Goal: Information Seeking & Learning: Find specific fact

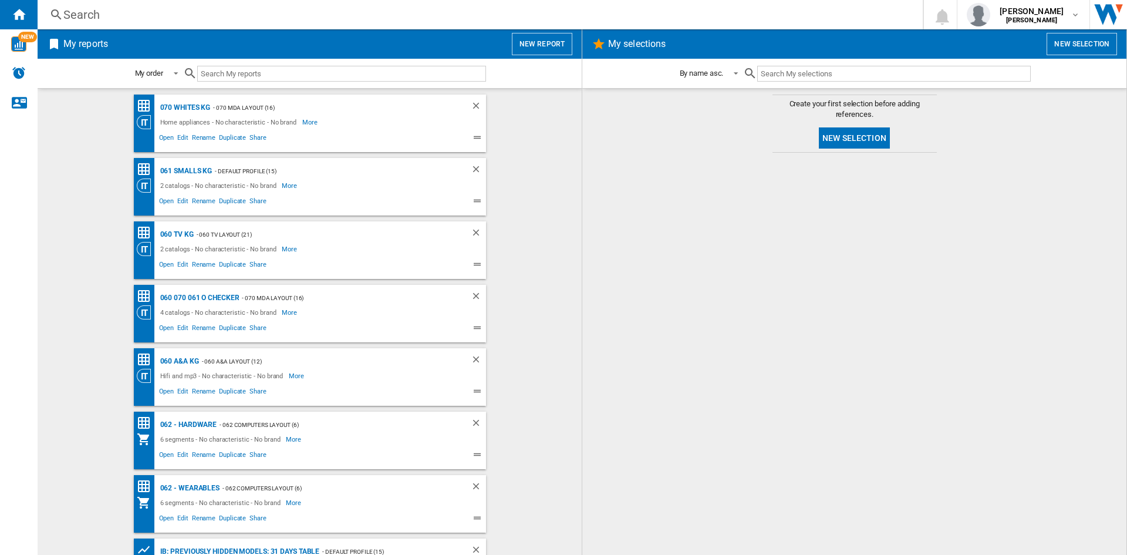
click at [83, 12] on div "Search" at bounding box center [477, 14] width 829 height 16
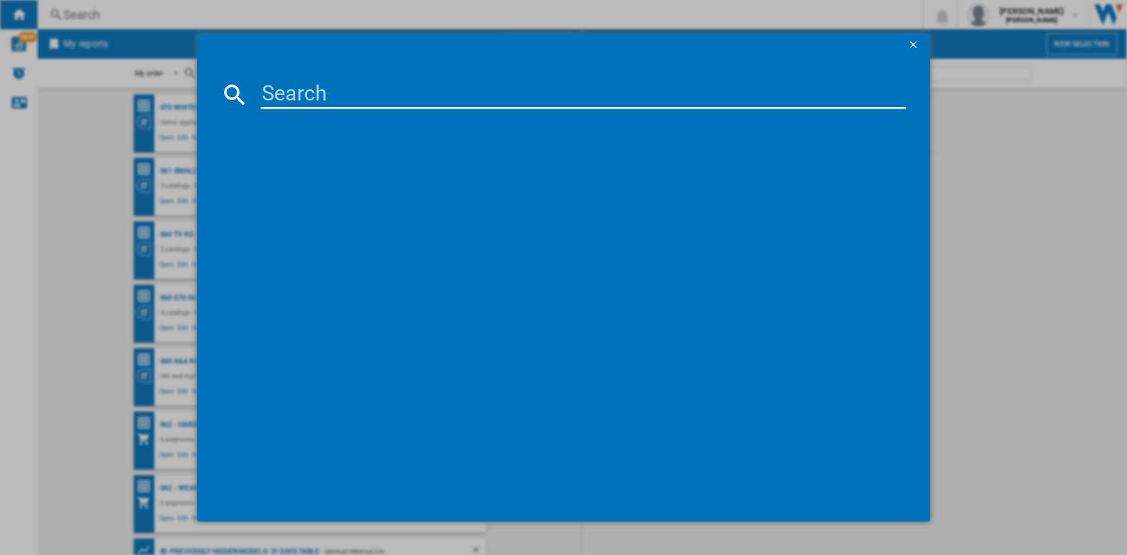
drag, startPoint x: 297, startPoint y: 88, endPoint x: 290, endPoint y: 88, distance: 7.0
click at [297, 89] on input at bounding box center [584, 94] width 646 height 28
paste input "50QNED70A6A.AEK"
type input "50QNED70A6A.AEK"
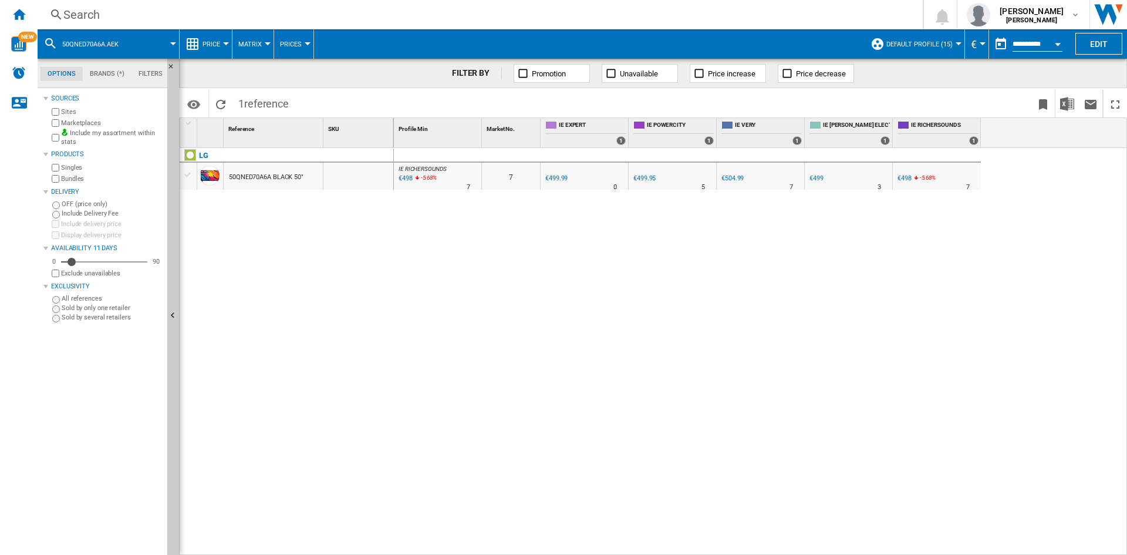
click at [551, 177] on div "€499.99" at bounding box center [556, 178] width 22 height 8
click at [117, 9] on div "Search" at bounding box center [477, 14] width 829 height 16
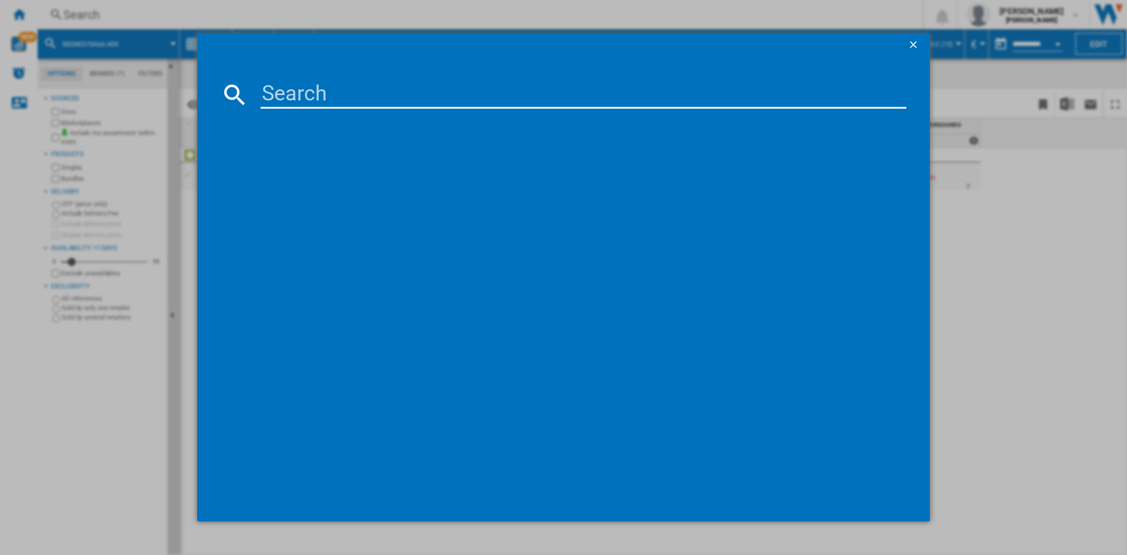
type input "55QNED70A6A.AEK"
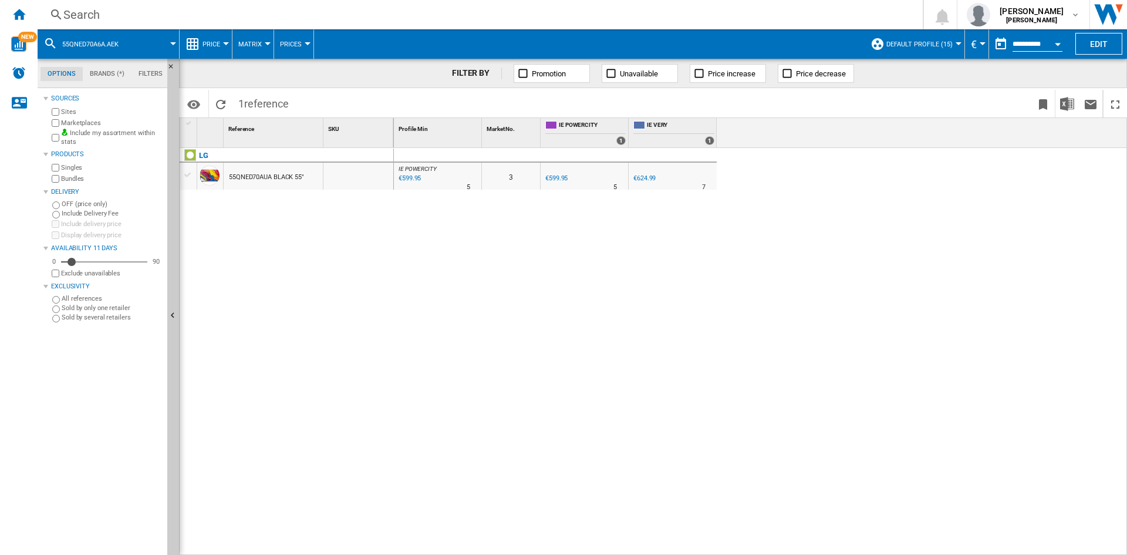
click at [409, 180] on div "€599.95" at bounding box center [409, 179] width 24 height 12
click at [253, 18] on div "Search" at bounding box center [477, 14] width 829 height 16
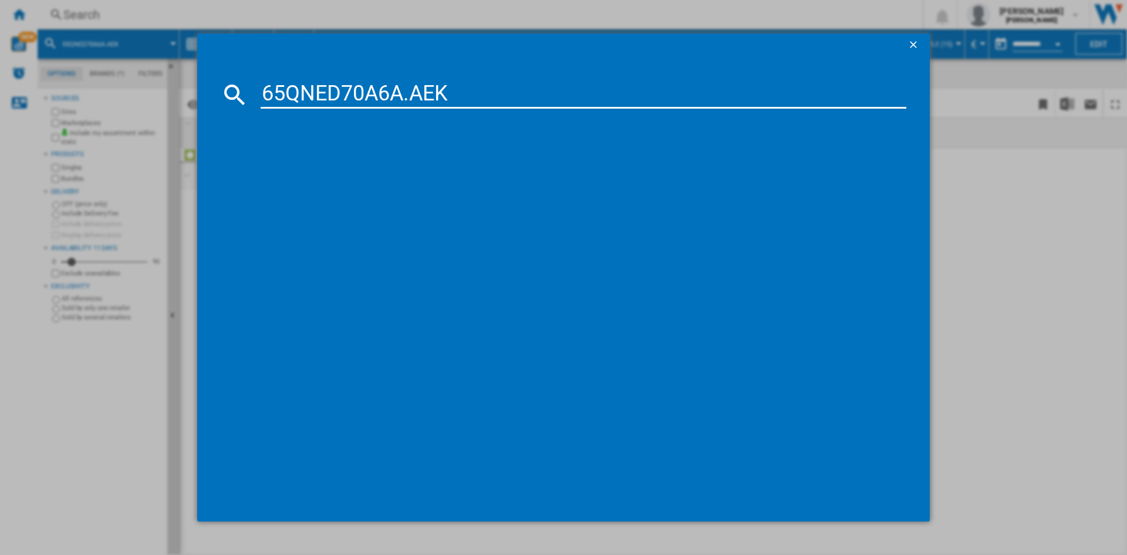
type input "65QNED70A6A.AEK"
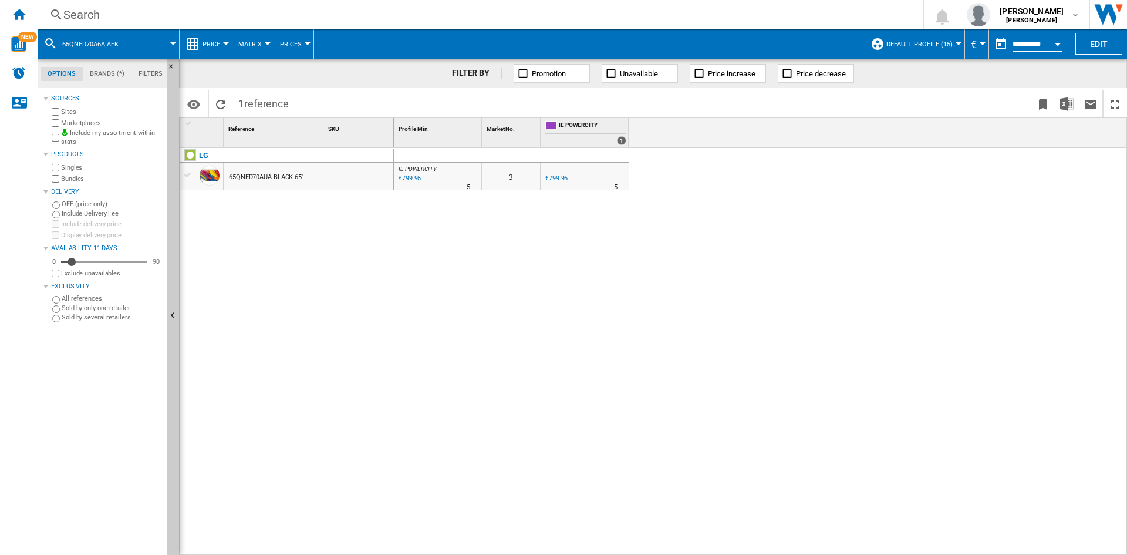
click at [202, 9] on div "Search" at bounding box center [477, 14] width 829 height 16
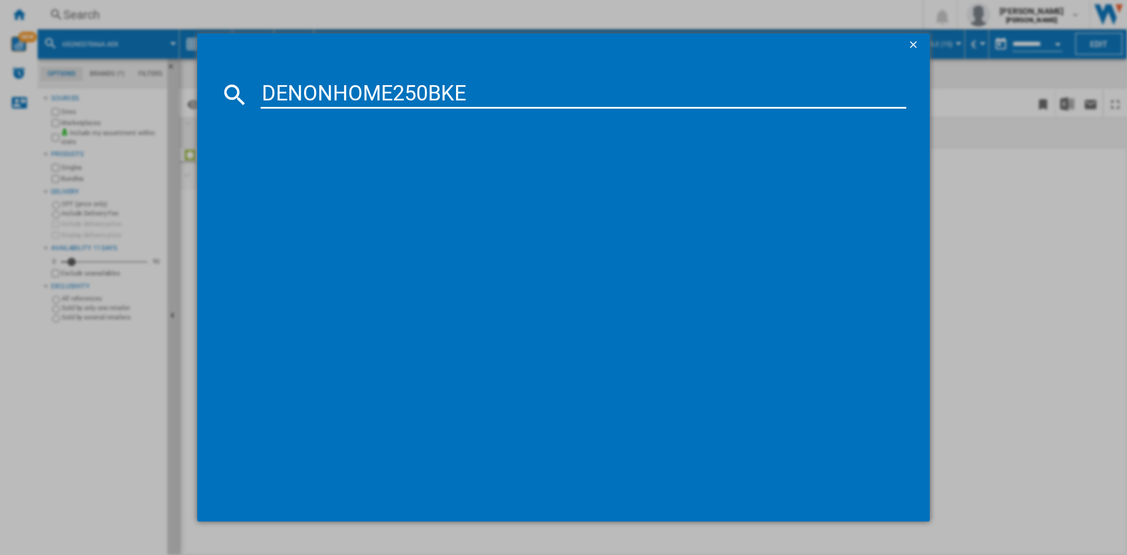
type input "DENONHOME250BKE"
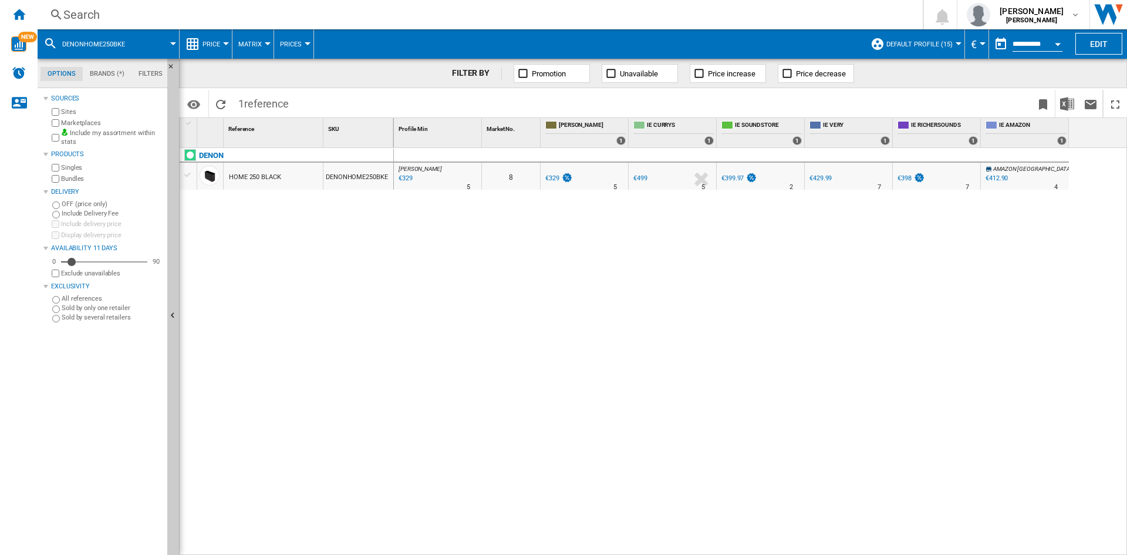
click at [405, 181] on div "€329" at bounding box center [405, 179] width 16 height 12
click at [270, 16] on div "Search" at bounding box center [477, 14] width 829 height 16
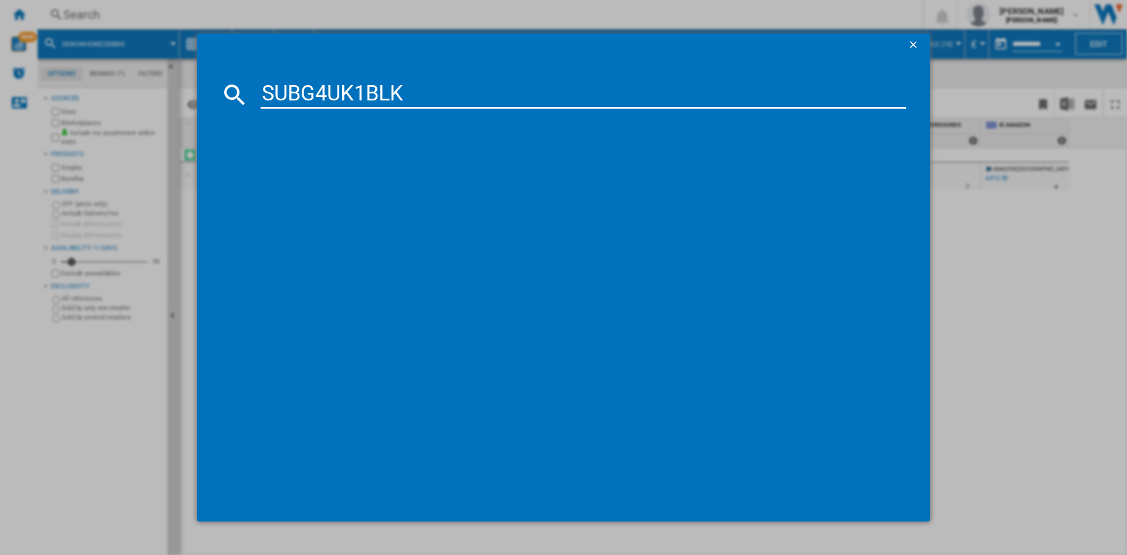
type input "SUBG4UK1BLK"
